Goal: Transaction & Acquisition: Purchase product/service

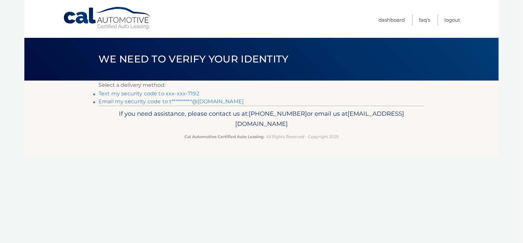
click at [156, 93] on link "Text my security code to xxx-xxx-7192" at bounding box center [148, 94] width 101 height 6
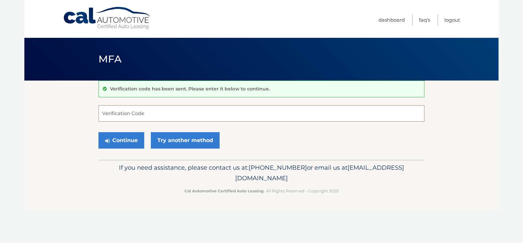
click at [158, 115] on input "Verification Code" at bounding box center [261, 113] width 326 height 16
type input "930546"
click at [119, 141] on button "Continue" at bounding box center [121, 140] width 46 height 16
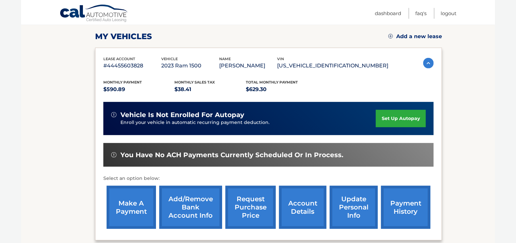
scroll to position [154, 0]
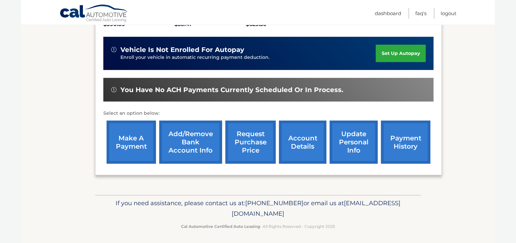
click at [132, 141] on link "make a payment" at bounding box center [131, 142] width 49 height 43
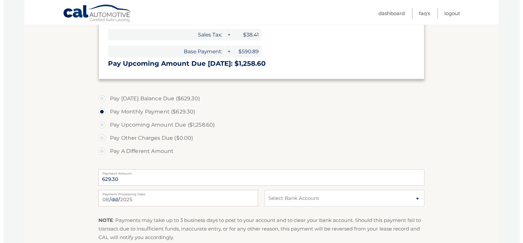
scroll to position [219, 0]
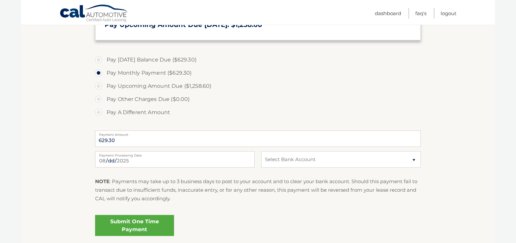
click at [147, 228] on link "Submit One Time Payment" at bounding box center [134, 225] width 79 height 21
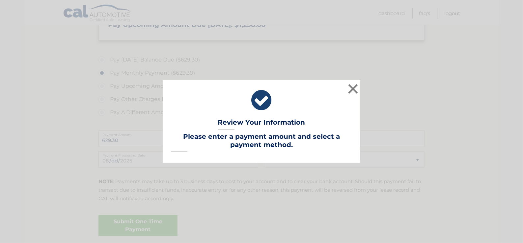
click at [150, 224] on div "× Review Your Information Lease Account #: 44455603828 Payment Amount: Payment …" at bounding box center [261, 121] width 523 height 243
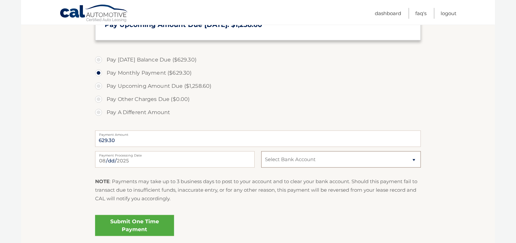
click at [296, 162] on select "Select Bank Account Checking WELLS FARGO BANK, NA *****7316 Checking WELLS FARG…" at bounding box center [341, 159] width 160 height 16
select select "NTQ0OGFhZTctNDNjOS00MDA0LTg2NDktYmY2ZGY2MDcyNTZh"
click at [261, 151] on select "Select Bank Account Checking WELLS FARGO BANK, NA *****7316 Checking WELLS FARG…" at bounding box center [341, 159] width 160 height 16
click at [163, 222] on link "Submit One Time Payment" at bounding box center [134, 225] width 79 height 21
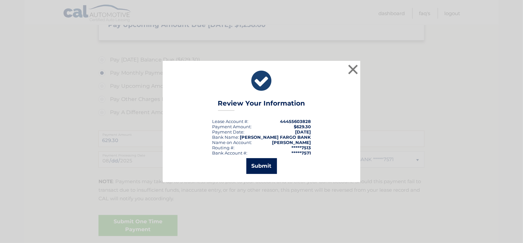
click at [266, 161] on button "Submit" at bounding box center [261, 166] width 31 height 16
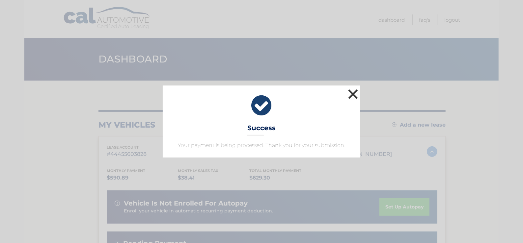
click at [350, 96] on button "×" at bounding box center [352, 94] width 13 height 13
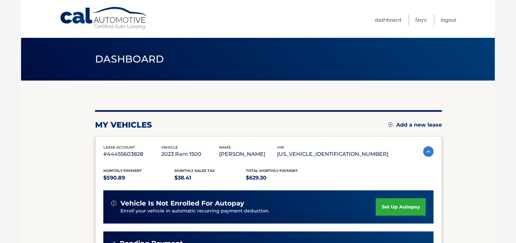
click at [445, 20] on link "Logout" at bounding box center [449, 19] width 16 height 11
